Goal: Entertainment & Leisure: Consume media (video, audio)

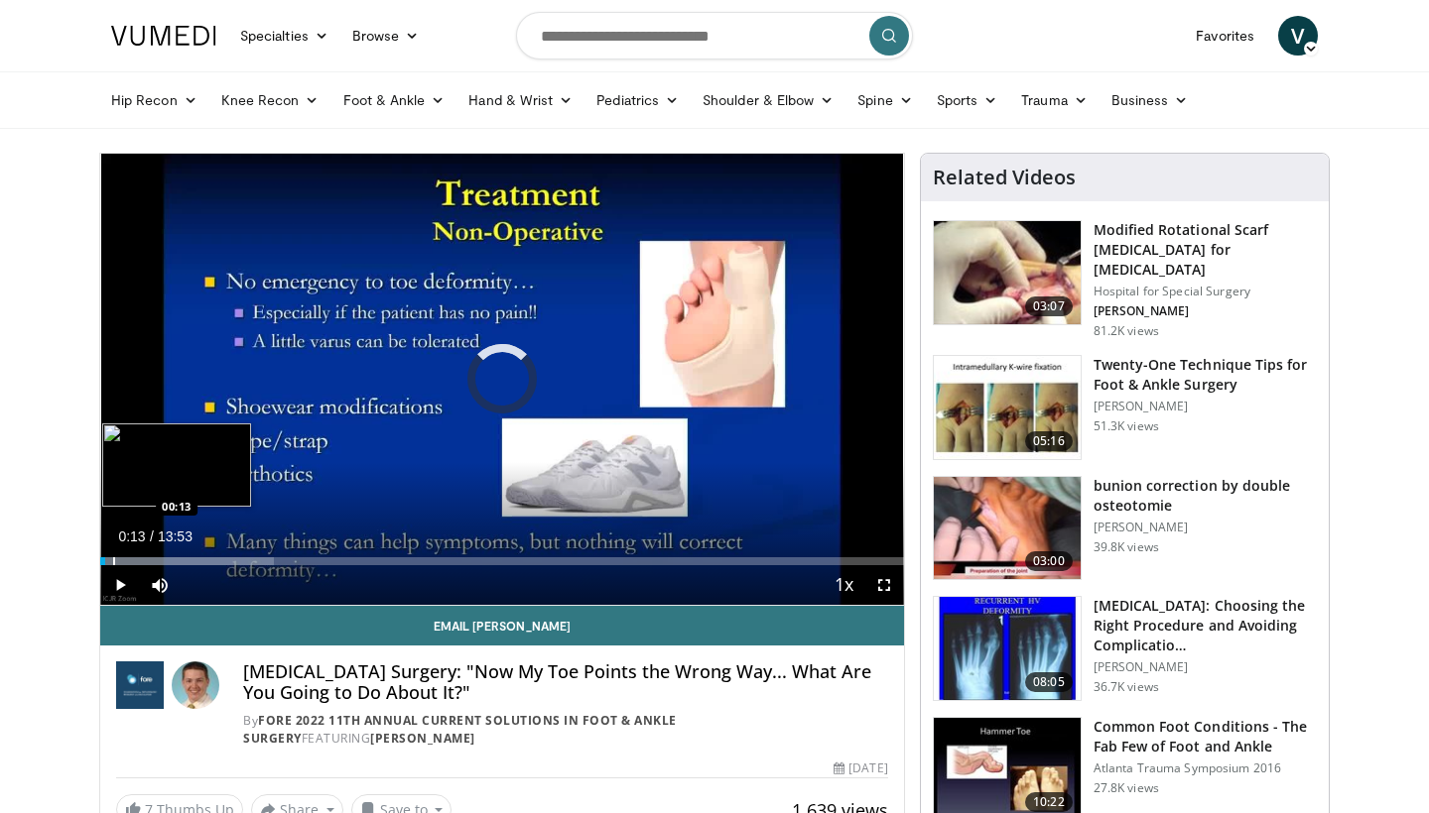
click at [113, 563] on div "Progress Bar" at bounding box center [114, 562] width 2 height 8
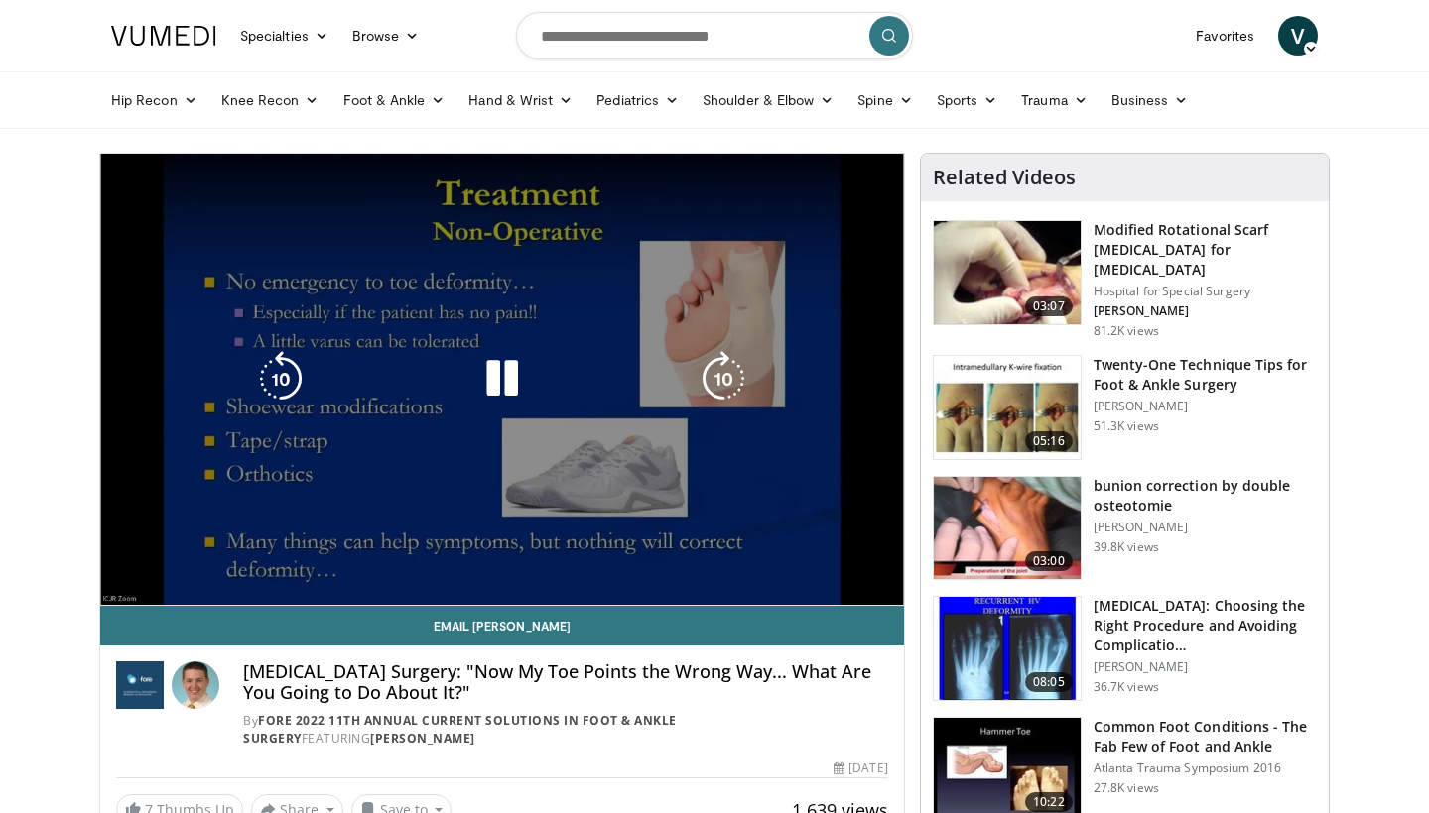
click at [123, 562] on video-js "**********" at bounding box center [502, 380] width 804 height 452
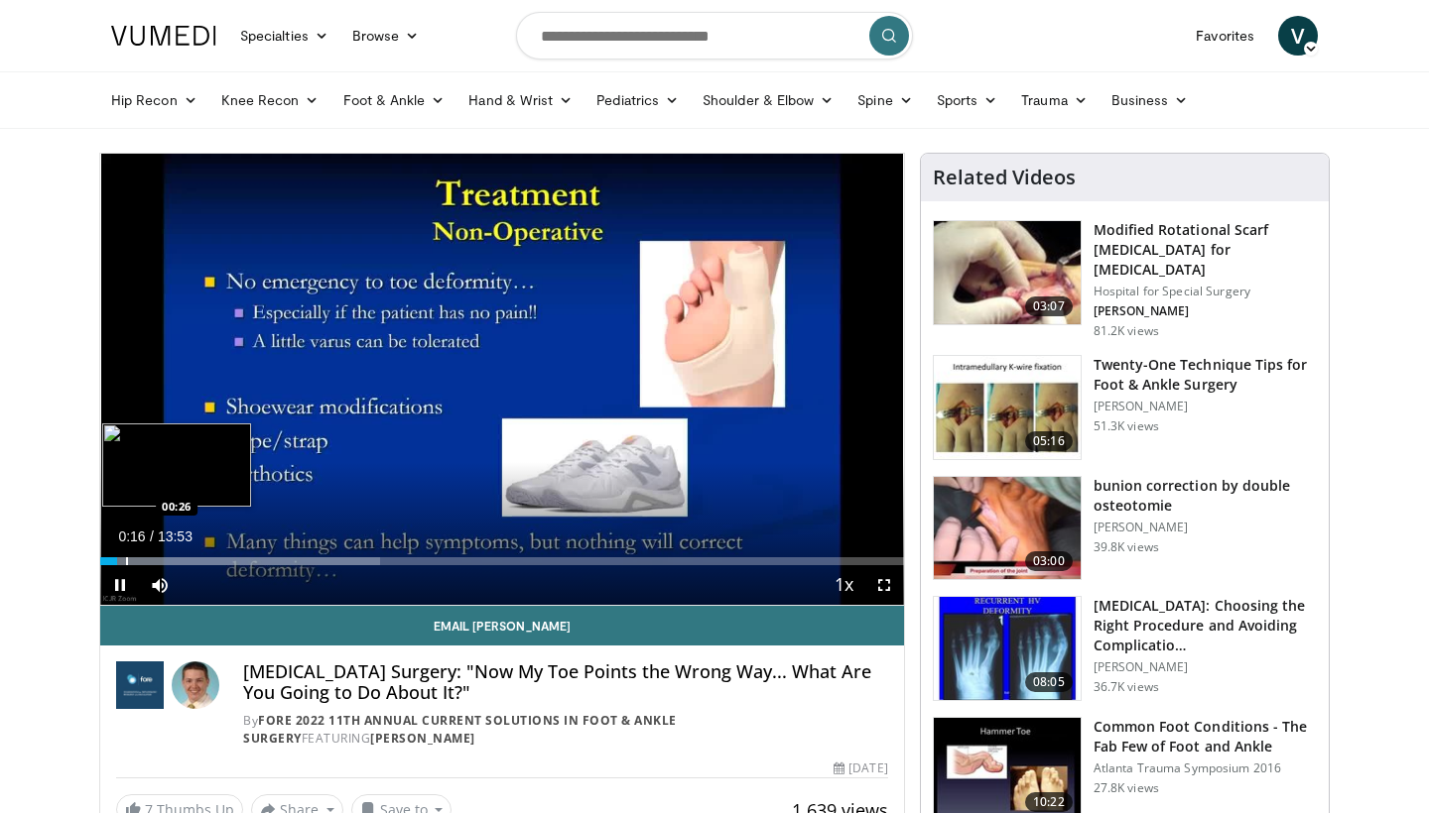
click at [126, 563] on div "Progress Bar" at bounding box center [127, 562] width 2 height 8
click at [133, 563] on div "Progress Bar" at bounding box center [134, 562] width 2 height 8
click at [147, 562] on div "Progress Bar" at bounding box center [148, 562] width 2 height 8
click at [159, 562] on div "Progress Bar" at bounding box center [160, 562] width 2 height 8
click at [174, 562] on div "Progress Bar" at bounding box center [175, 562] width 2 height 8
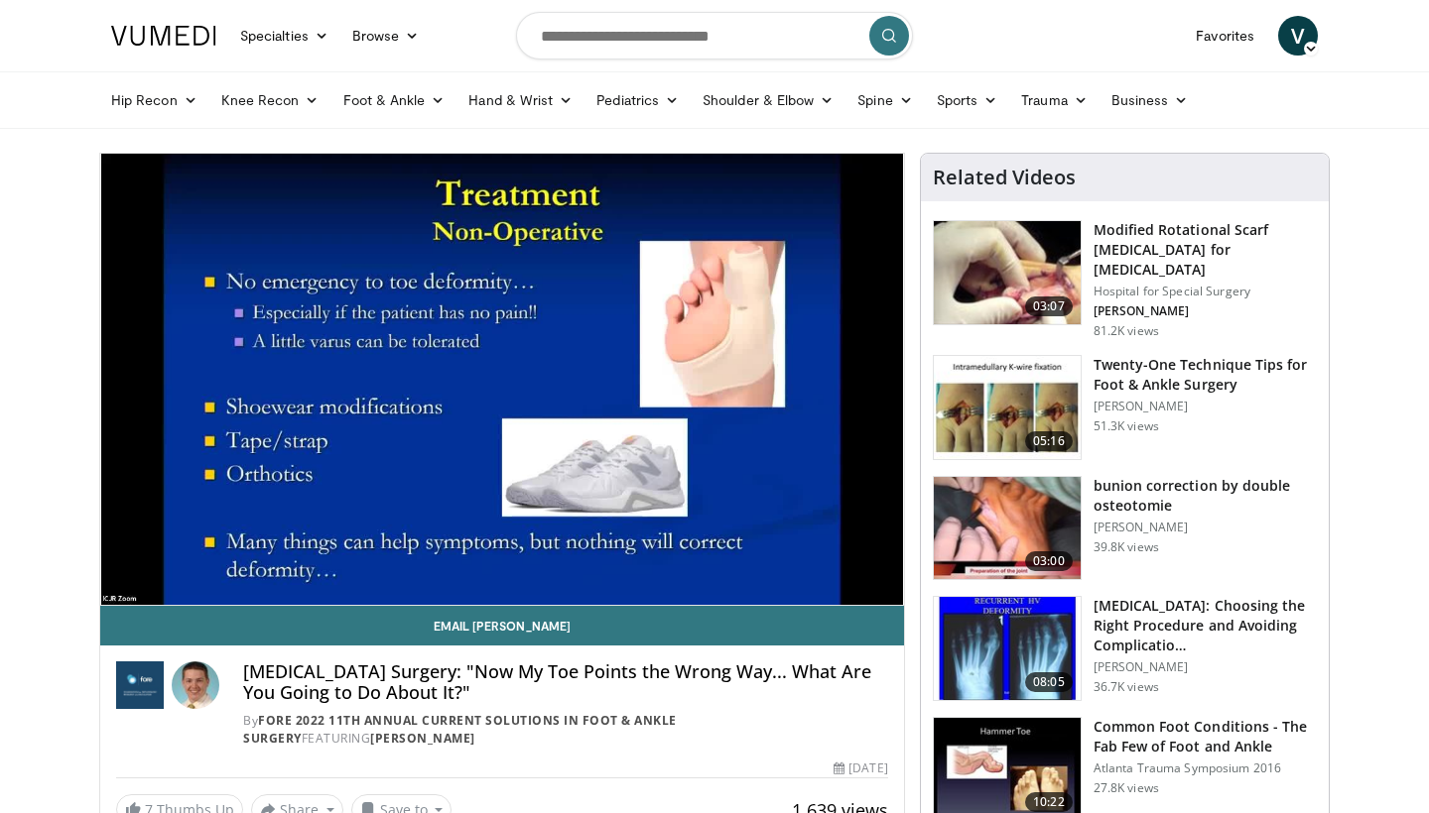
click at [184, 562] on video-js "**********" at bounding box center [502, 380] width 804 height 452
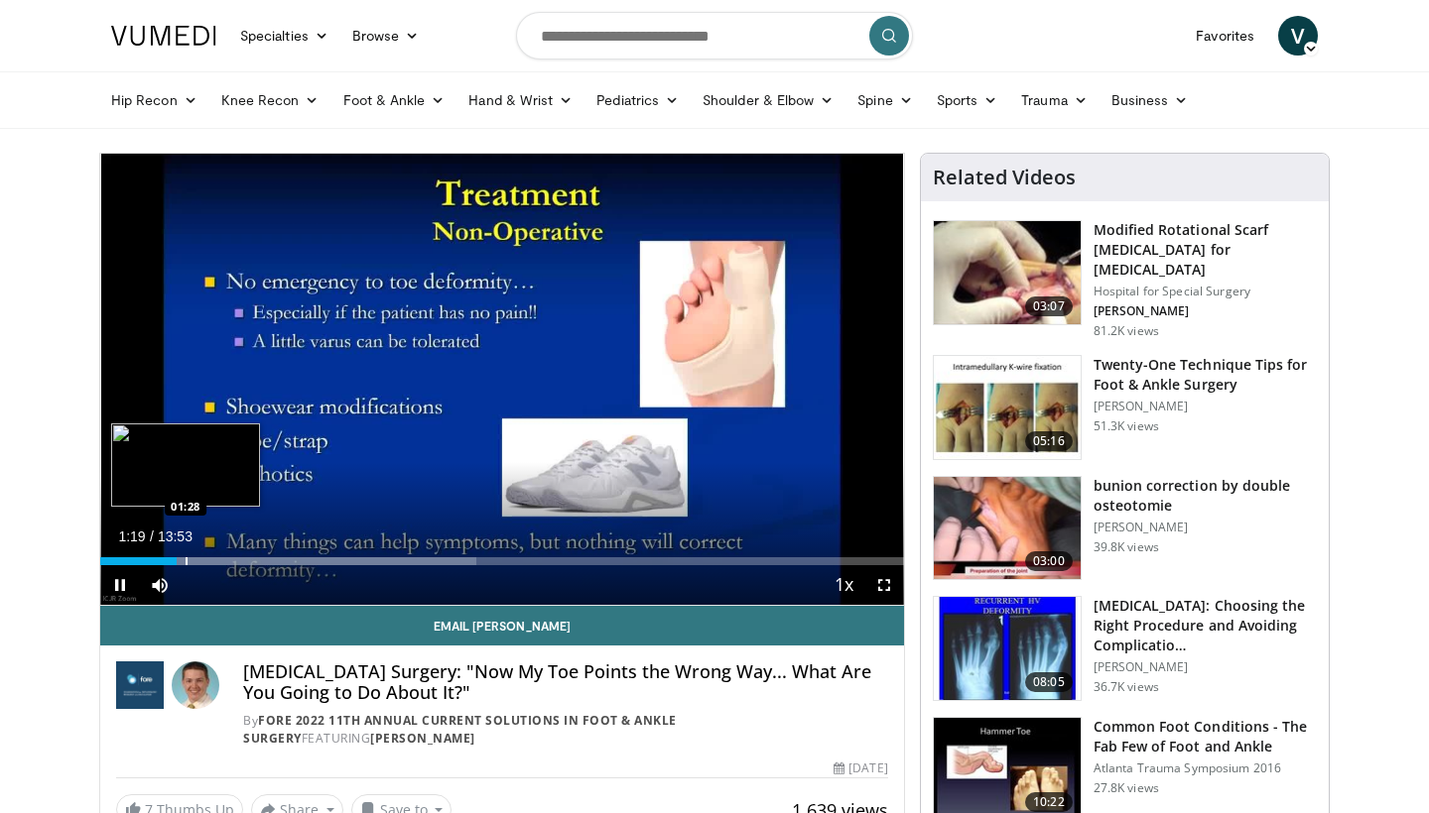
click at [186, 563] on div "Progress Bar" at bounding box center [187, 562] width 2 height 8
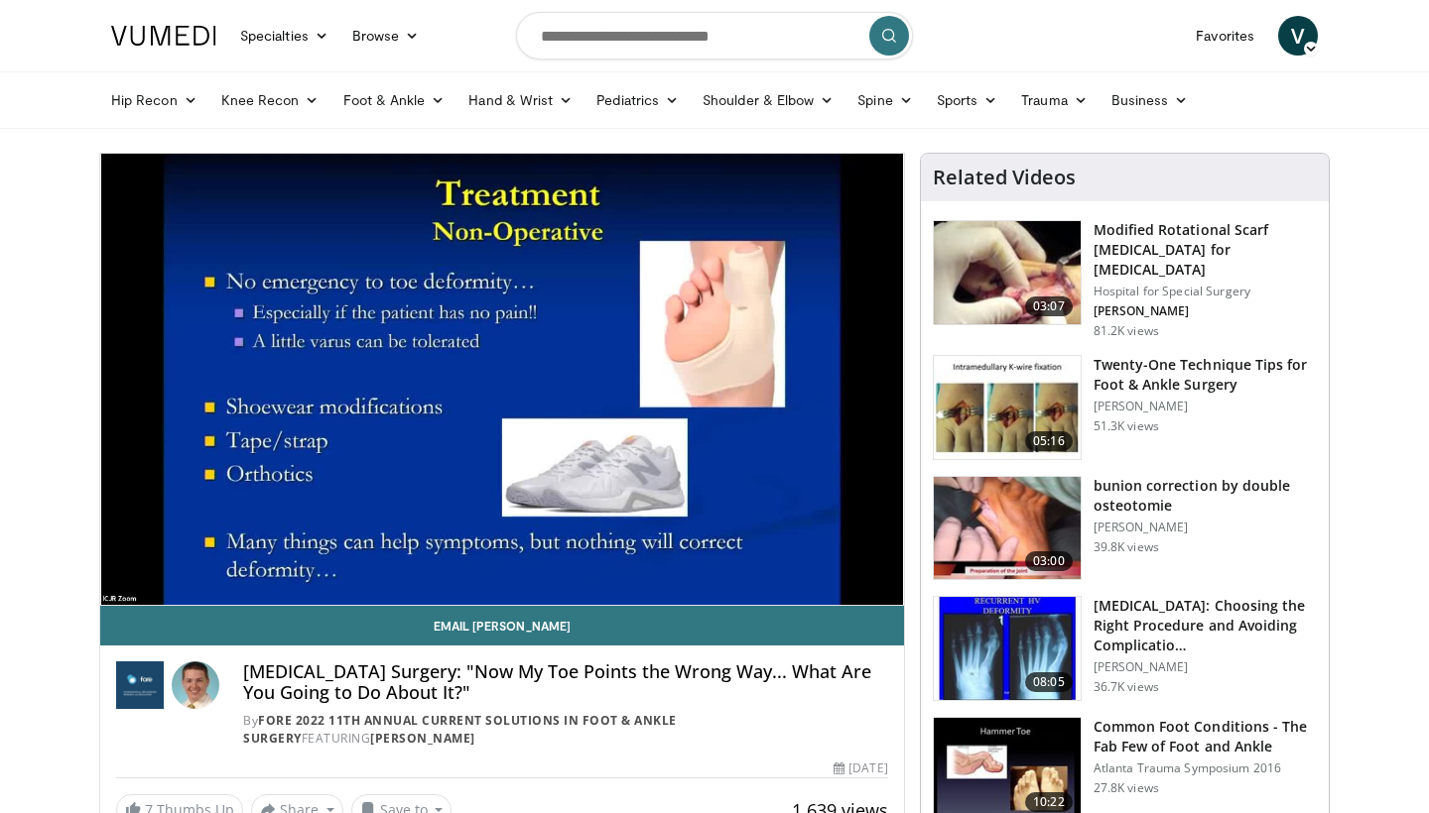
click at [195, 564] on div "10 seconds Tap to unmute" at bounding box center [502, 379] width 804 height 451
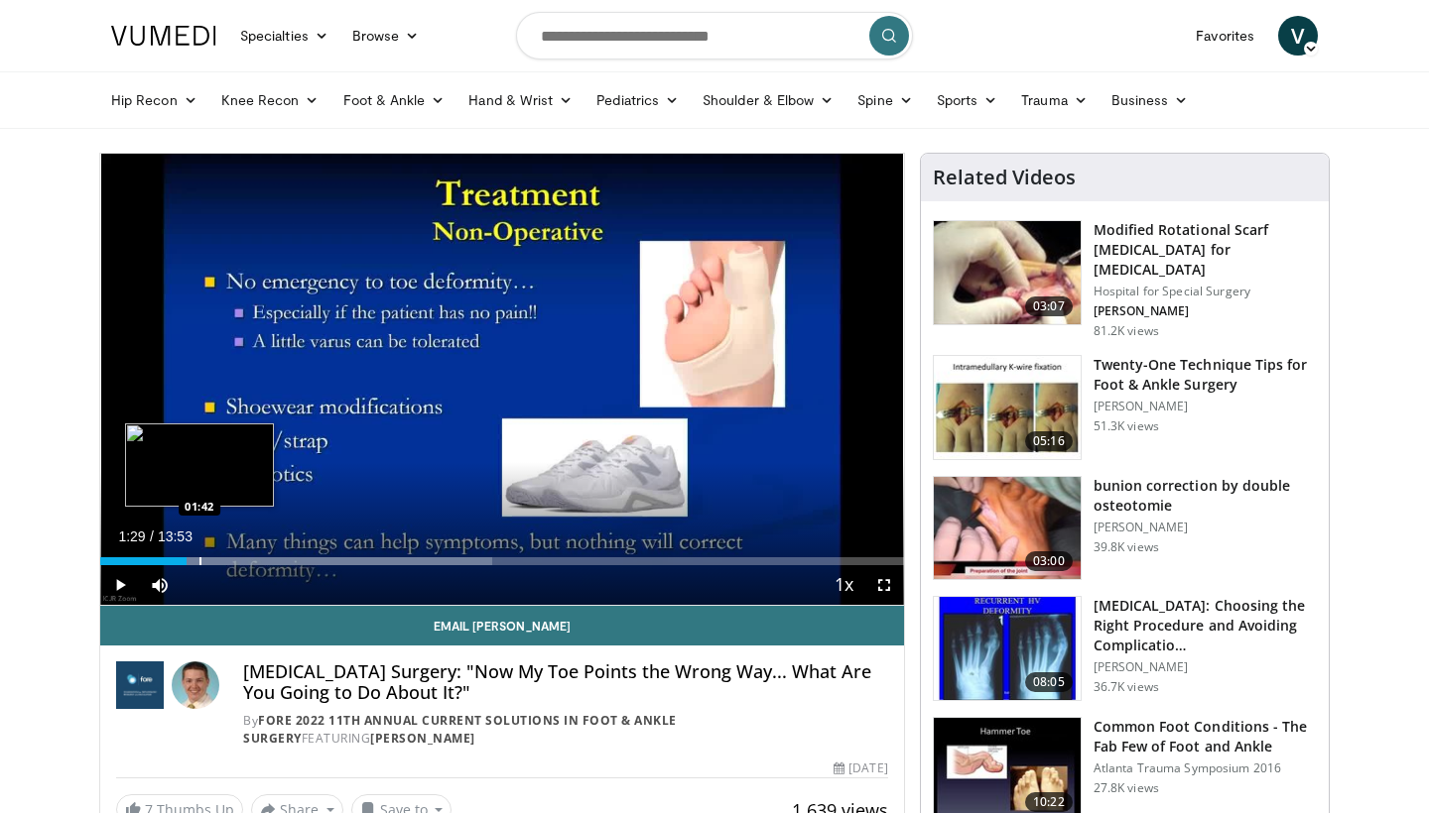
click at [199, 562] on div "Progress Bar" at bounding box center [200, 562] width 2 height 8
click at [211, 562] on div "Progress Bar" at bounding box center [211, 562] width 2 height 8
click at [223, 561] on div "Progress Bar" at bounding box center [224, 562] width 2 height 8
click at [249, 560] on div "Progress Bar" at bounding box center [250, 562] width 2 height 8
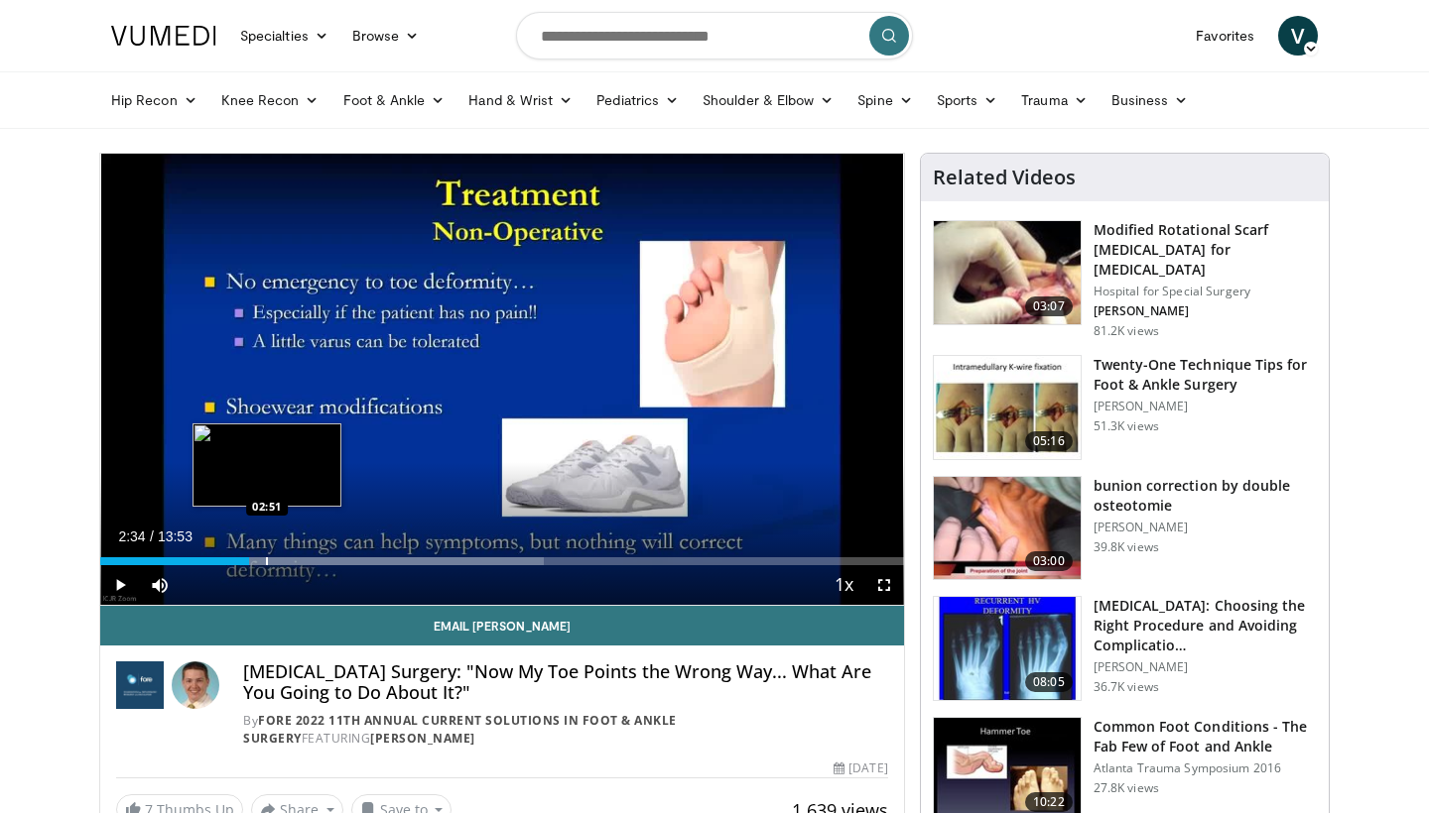
click at [267, 561] on div "Progress Bar" at bounding box center [267, 562] width 2 height 8
click at [299, 558] on div "Progress Bar" at bounding box center [300, 562] width 2 height 8
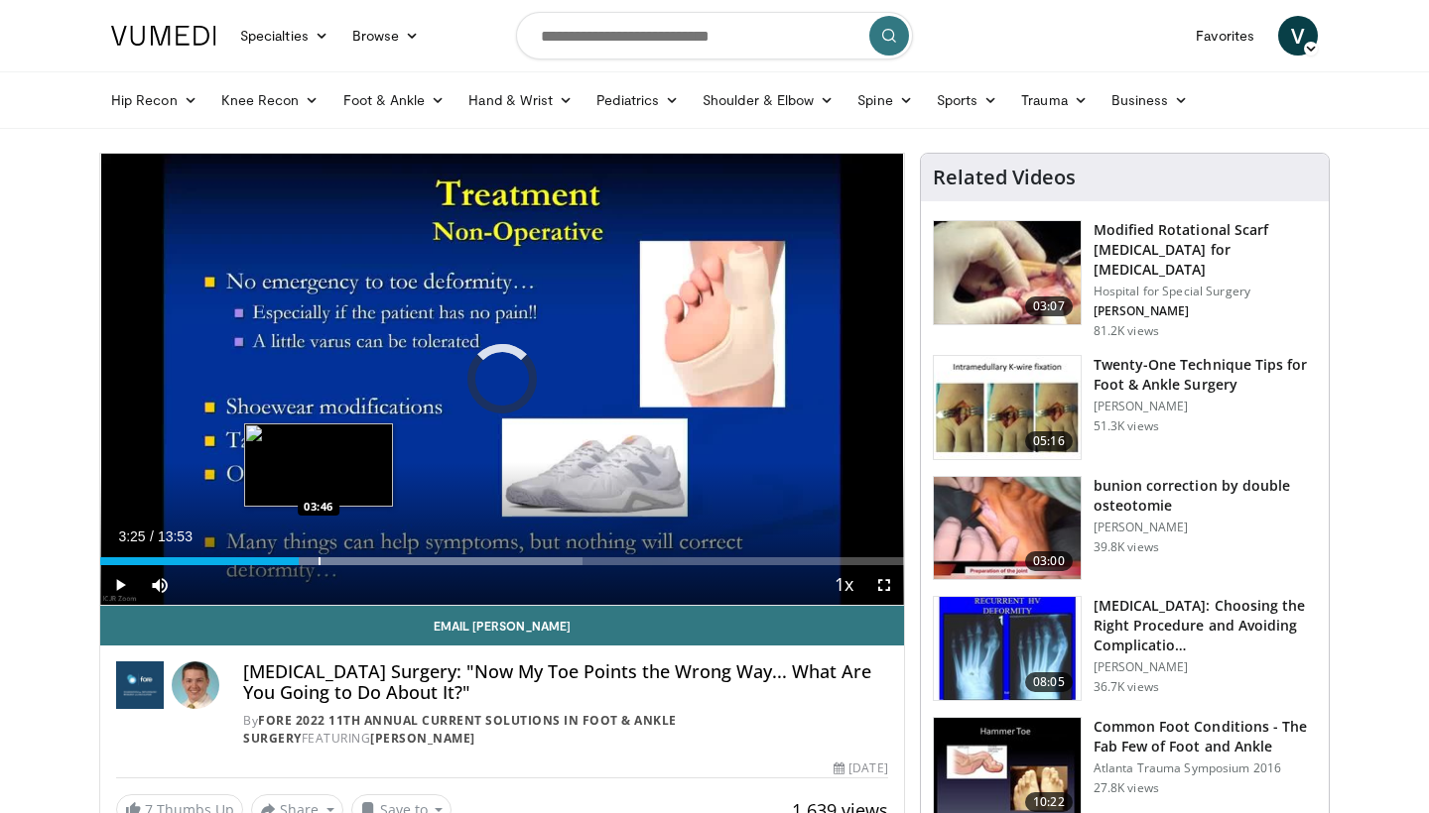
click at [318, 560] on div "Progress Bar" at bounding box center [319, 562] width 2 height 8
click at [333, 562] on div "Progress Bar" at bounding box center [334, 562] width 2 height 8
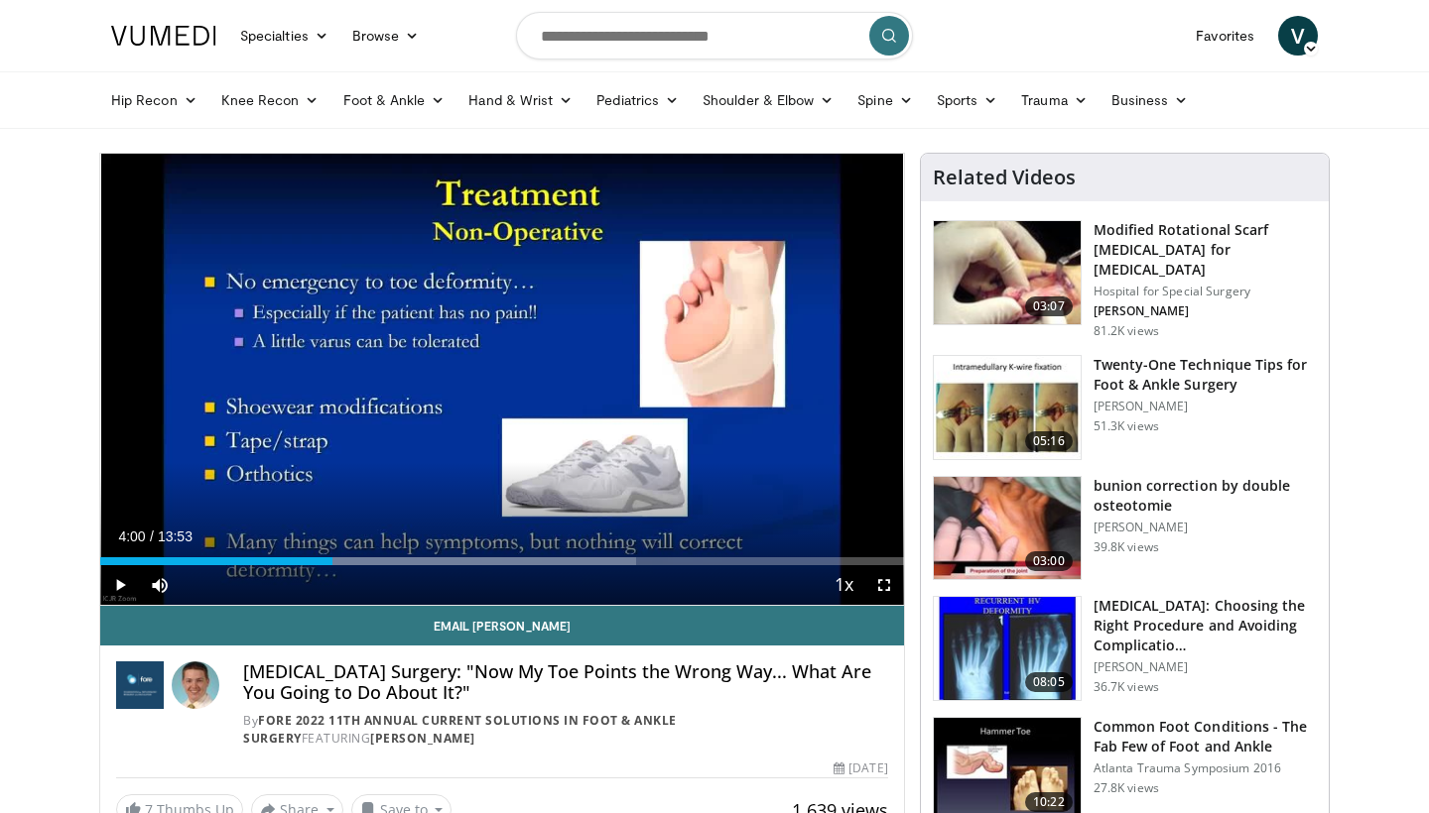
click at [348, 565] on div "Current Time 4:00 / Duration 13:53 Play Skip Backward Skip Forward Mute 100% Lo…" at bounding box center [502, 585] width 804 height 40
click at [362, 567] on div "Current Time 4:00 / Duration 13:53 Play Skip Backward Skip Forward Mute 100% Lo…" at bounding box center [502, 585] width 804 height 40
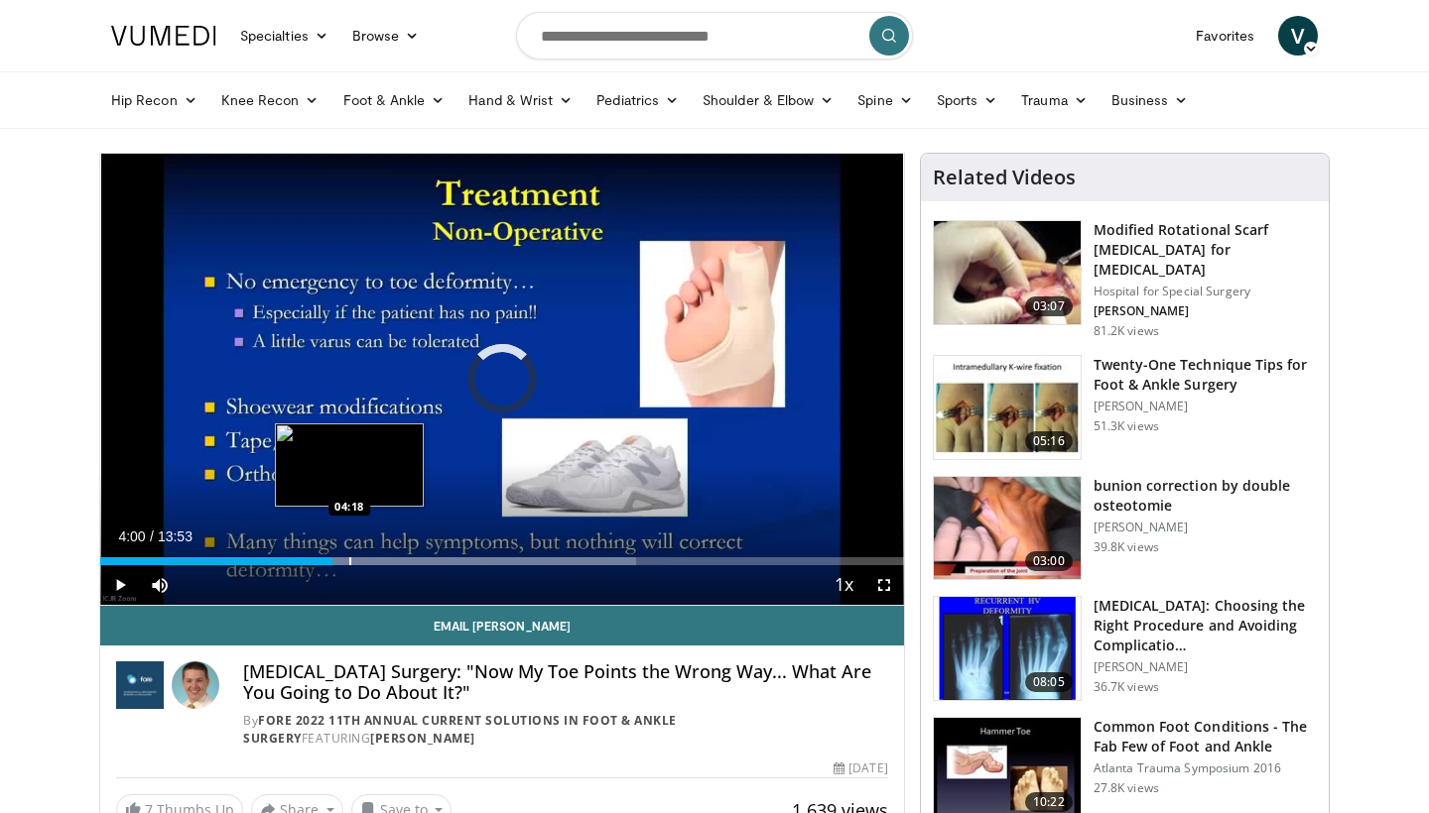
click at [349, 562] on div "Progress Bar" at bounding box center [350, 562] width 2 height 8
click at [362, 563] on div "Progress Bar" at bounding box center [363, 562] width 2 height 8
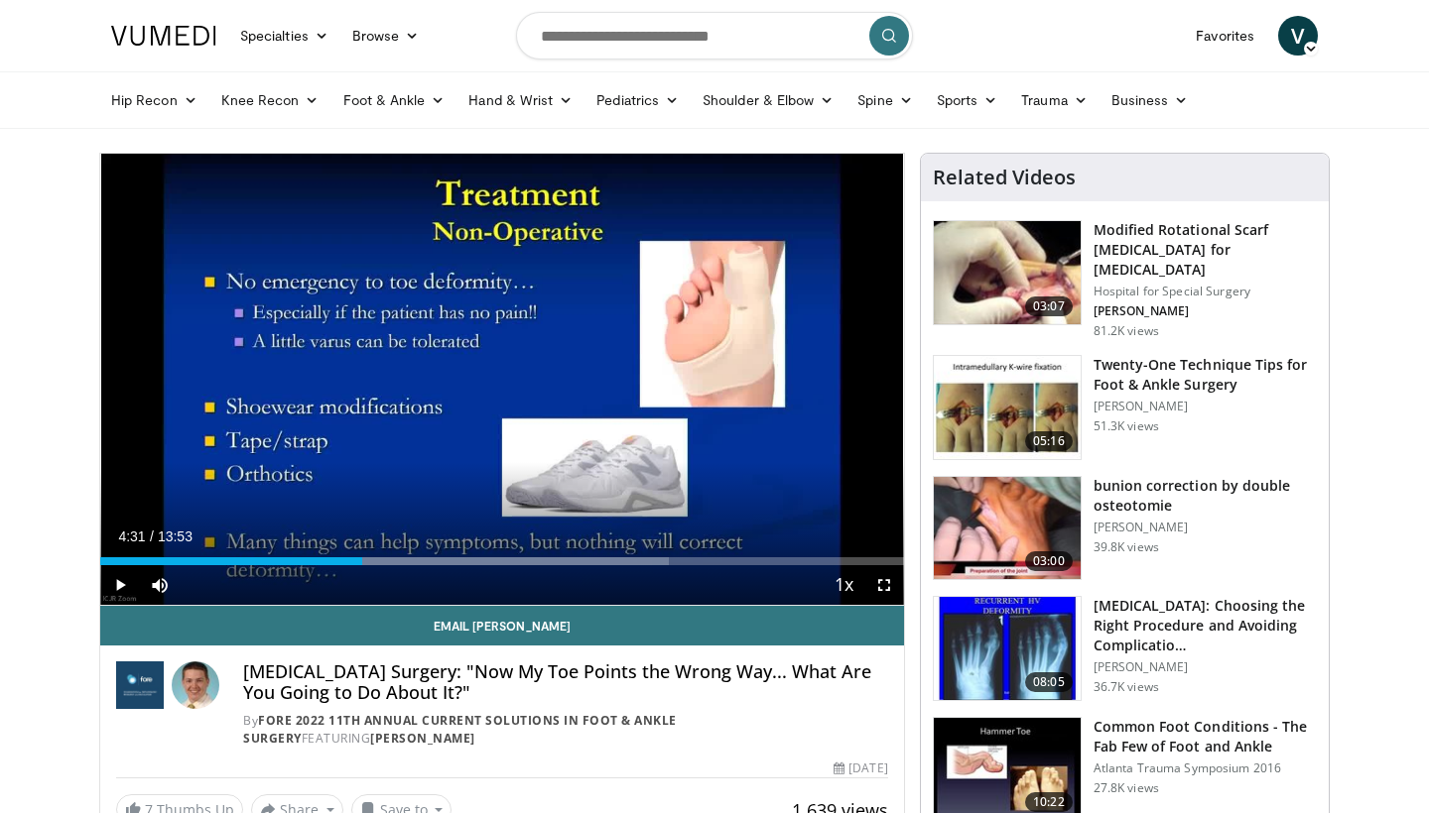
click at [384, 567] on div "Current Time 4:31 / Duration 13:53 Play Skip Backward Skip Forward Mute 100% Lo…" at bounding box center [502, 585] width 804 height 40
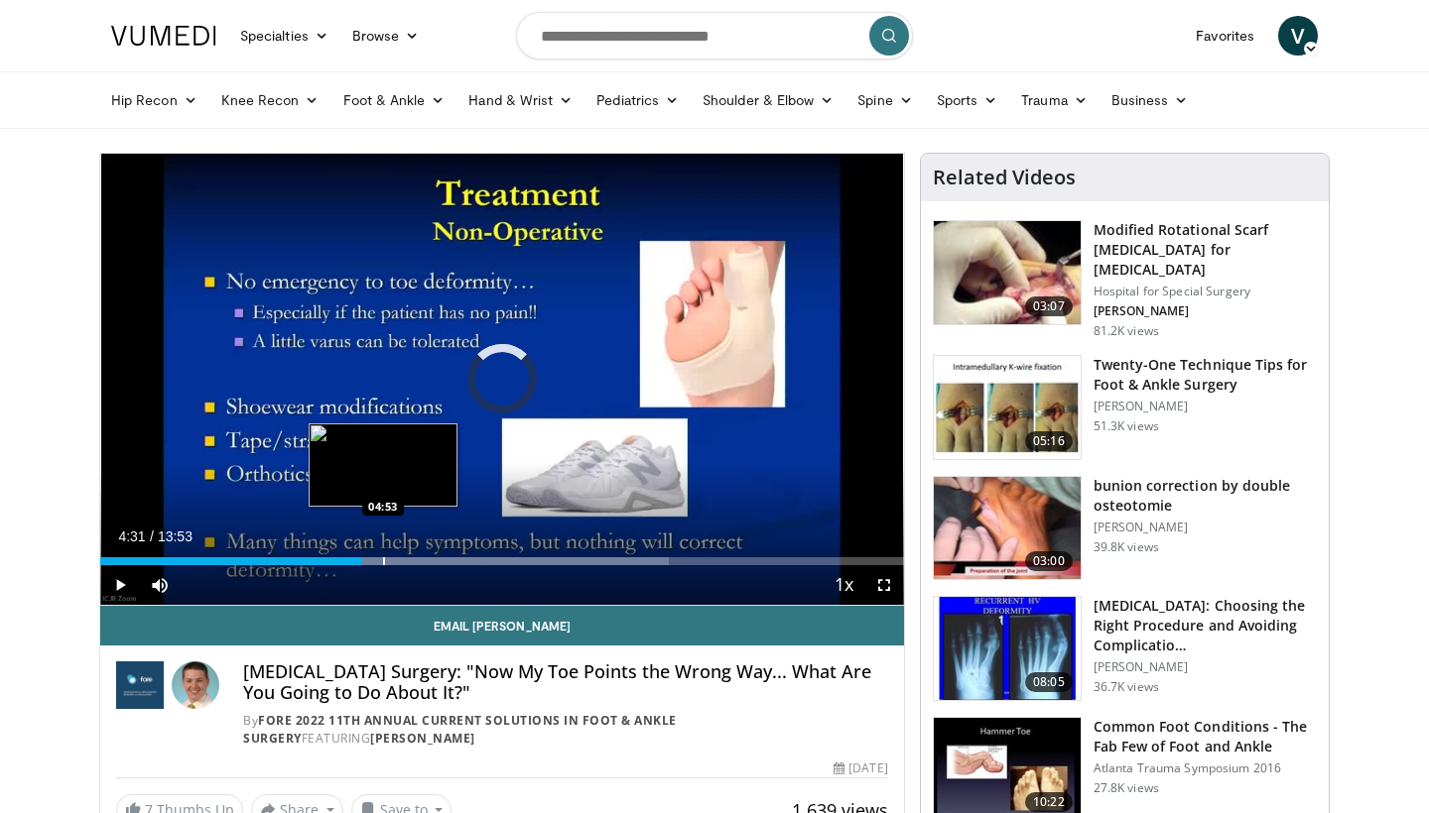
click at [383, 560] on div "Progress Bar" at bounding box center [384, 562] width 2 height 8
click at [401, 563] on div "Progress Bar" at bounding box center [402, 562] width 2 height 8
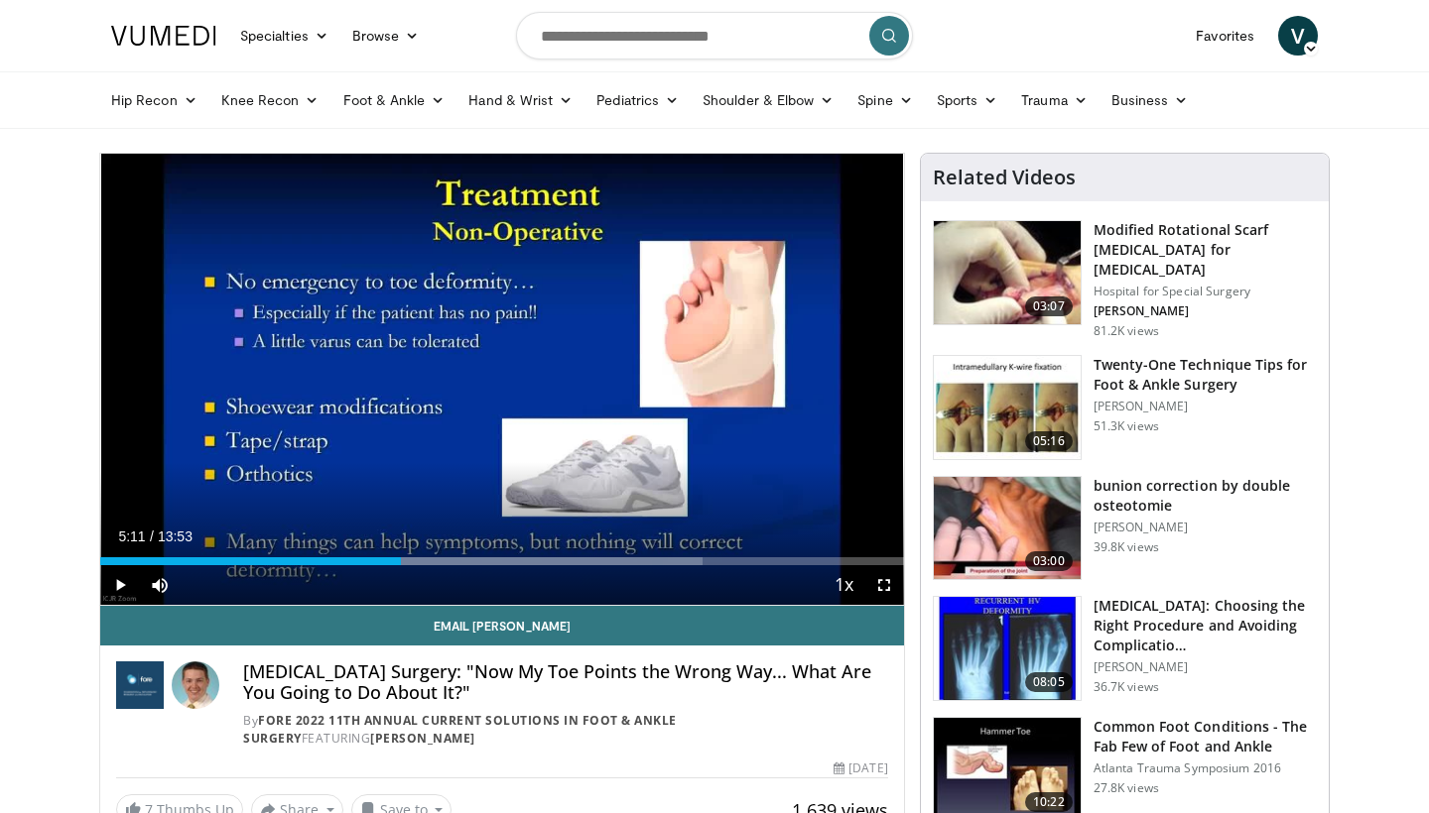
click at [428, 566] on div "Current Time 5:11 / Duration 13:53 Play Skip Backward Skip Forward Mute 100% Lo…" at bounding box center [502, 585] width 804 height 40
click at [428, 559] on div "Progress Bar" at bounding box center [429, 562] width 2 height 8
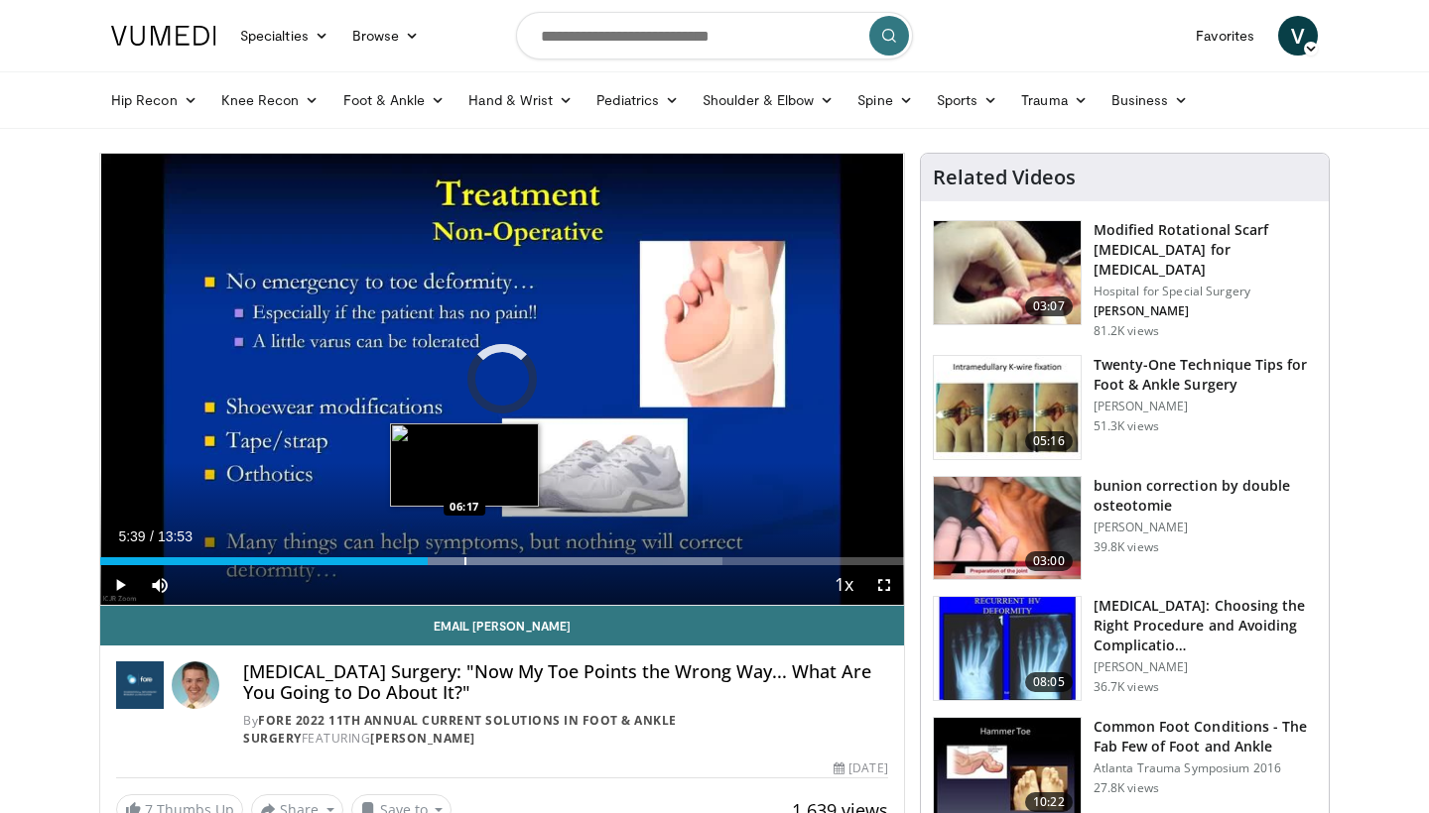
click at [465, 559] on div "Progress Bar" at bounding box center [465, 562] width 2 height 8
click at [488, 562] on div "Progress Bar" at bounding box center [489, 562] width 2 height 8
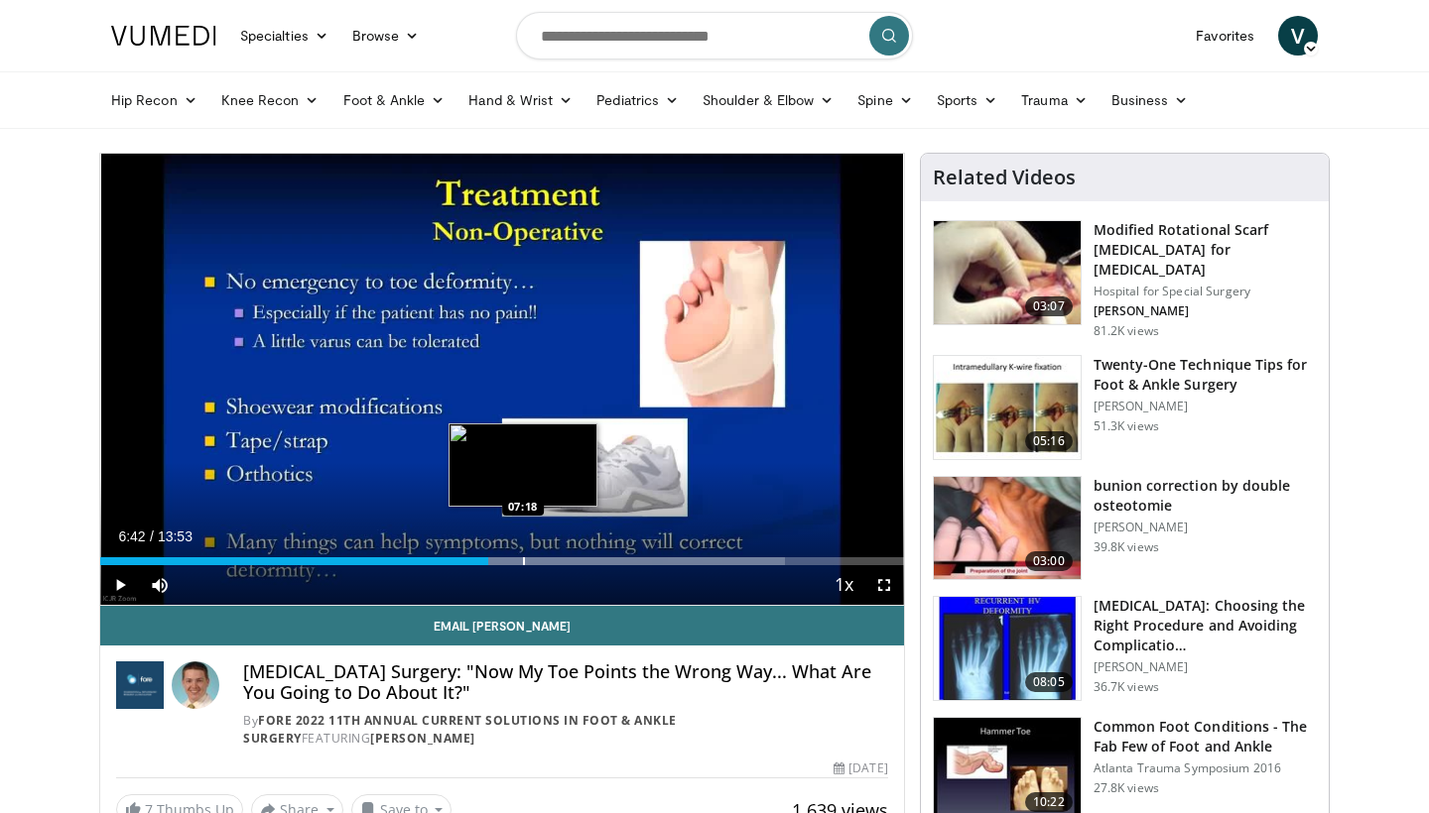
click at [523, 558] on div "Progress Bar" at bounding box center [524, 562] width 2 height 8
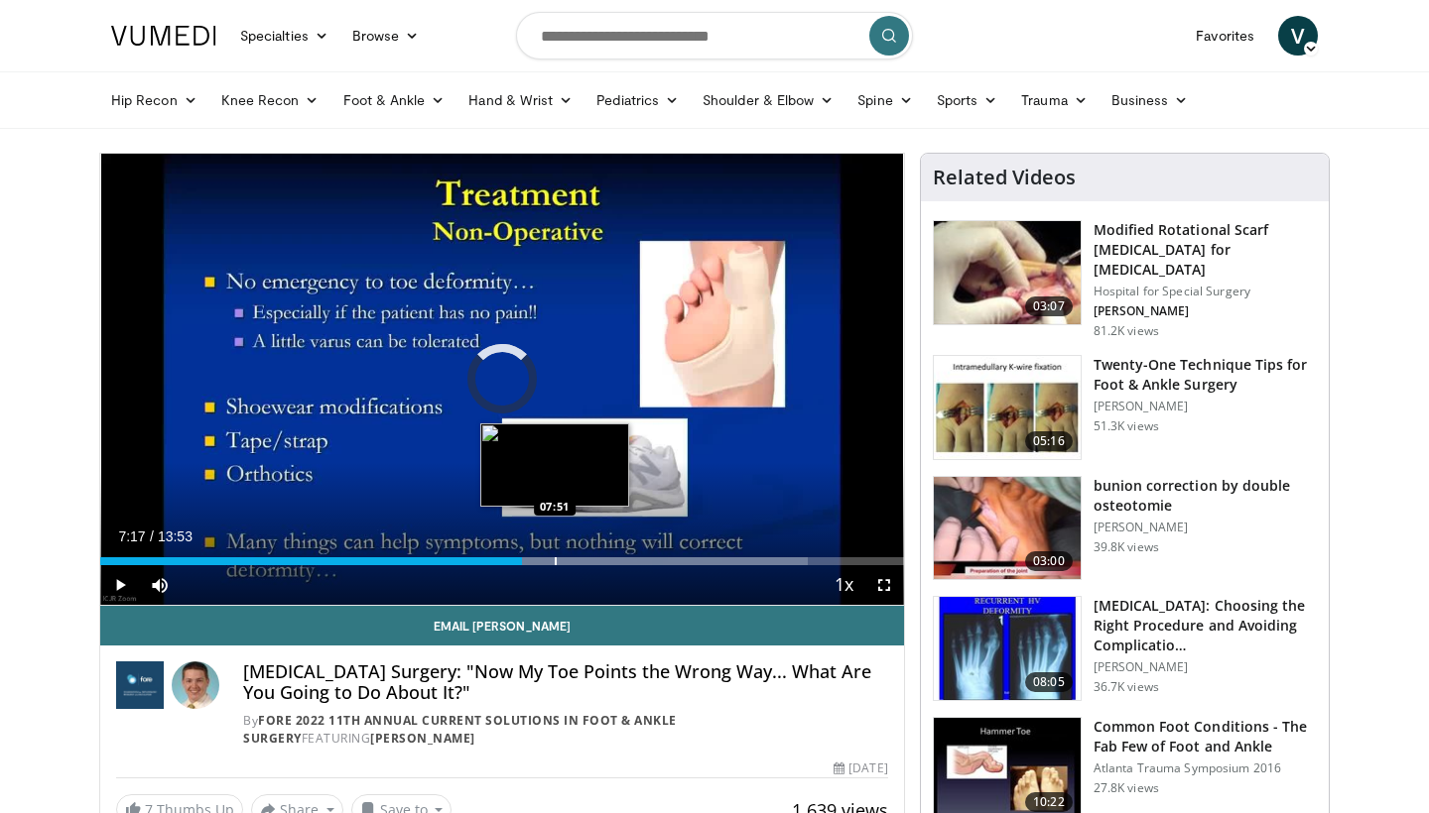
click at [555, 554] on div "Loaded : 88.12% 07:17 07:51" at bounding box center [502, 556] width 804 height 19
click at [588, 562] on div "Progress Bar" at bounding box center [589, 562] width 2 height 8
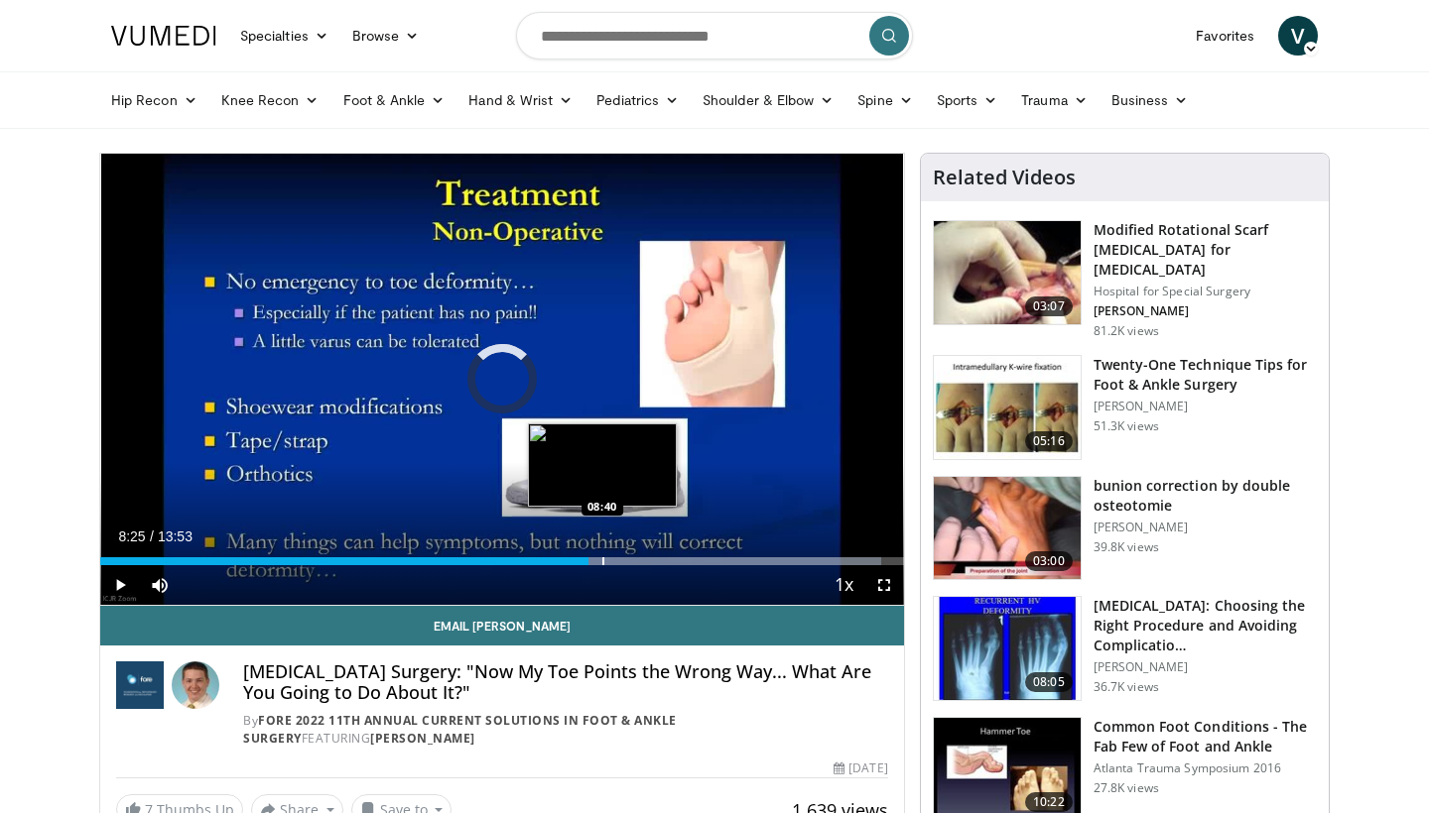
click at [602, 562] on div "Progress Bar" at bounding box center [603, 562] width 2 height 8
click at [623, 564] on div "Progress Bar" at bounding box center [624, 562] width 2 height 8
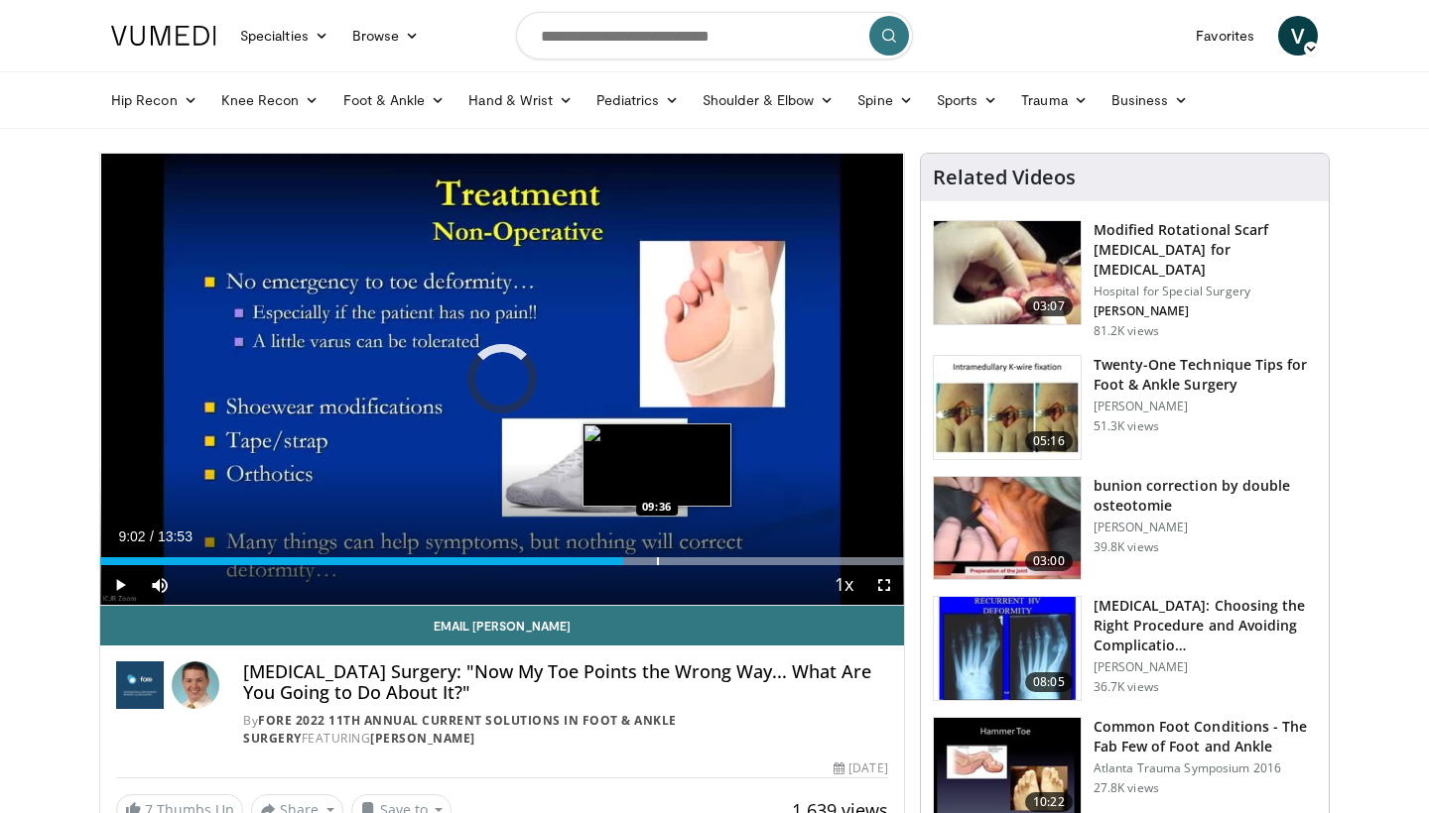
click at [657, 561] on div "Progress Bar" at bounding box center [658, 562] width 2 height 8
click at [701, 564] on div "Progress Bar" at bounding box center [702, 562] width 2 height 8
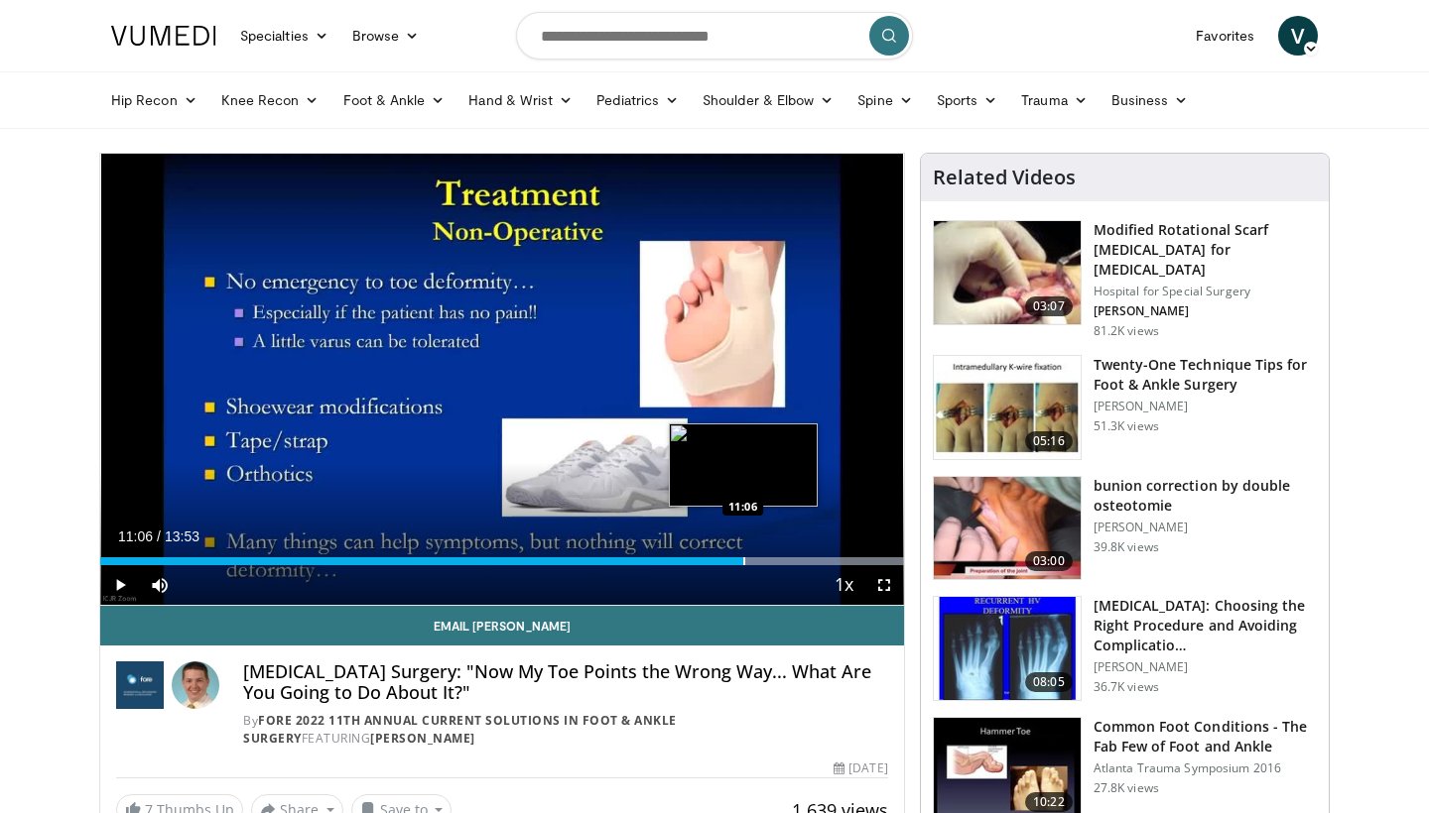
click at [743, 562] on div "Progress Bar" at bounding box center [744, 562] width 2 height 8
click at [781, 560] on div "Progress Bar" at bounding box center [781, 562] width 2 height 8
